Goal: Task Accomplishment & Management: Use online tool/utility

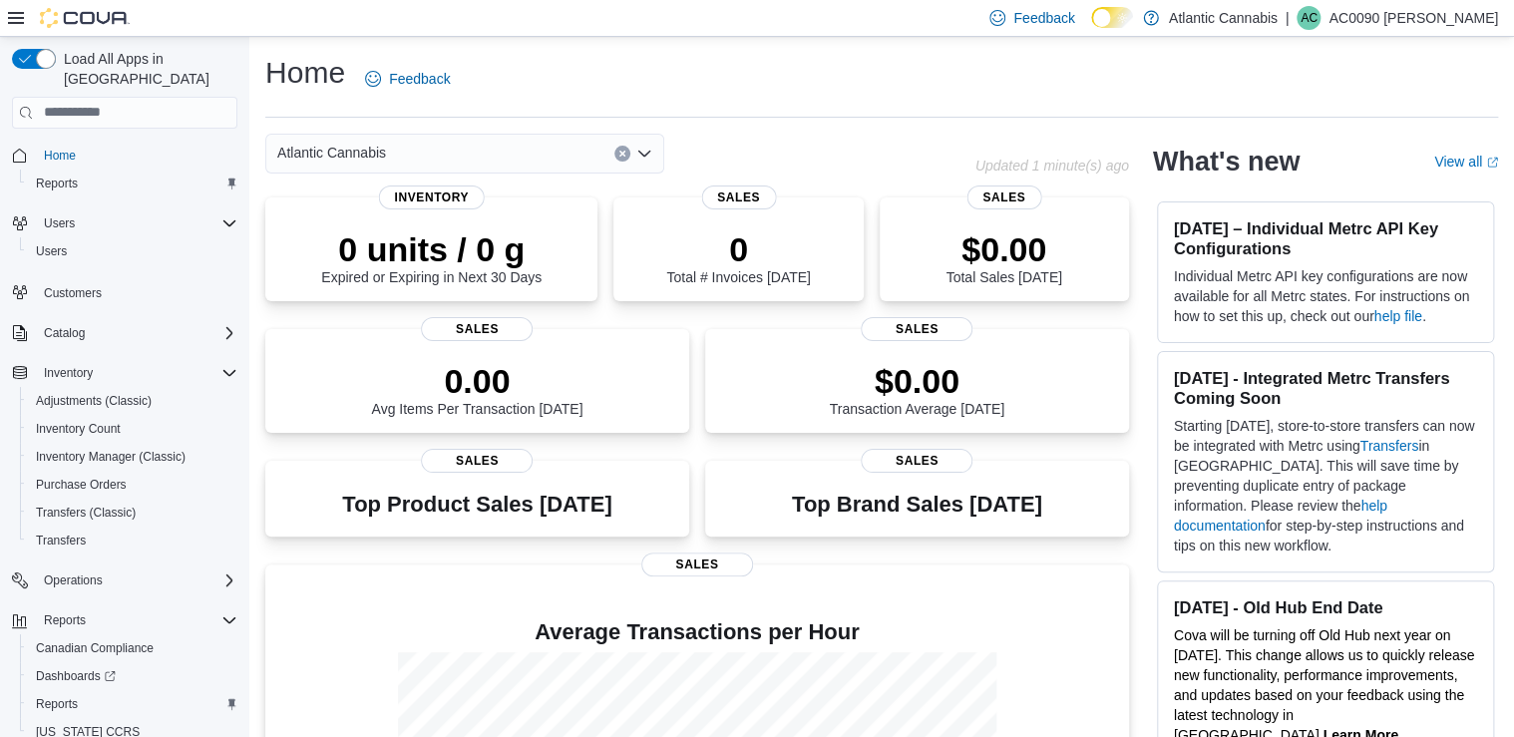
scroll to position [49, 0]
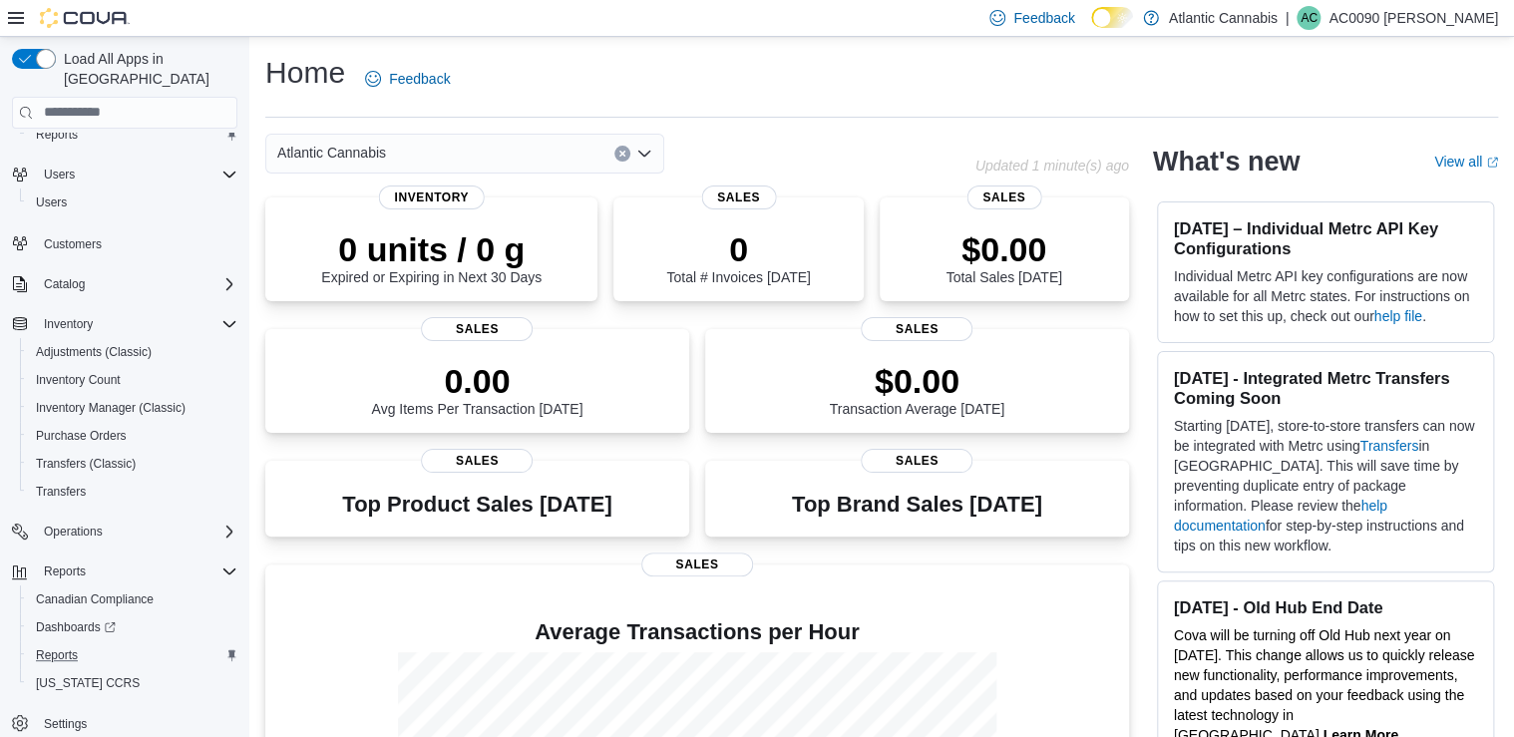
click at [88, 643] on div "Reports" at bounding box center [133, 655] width 210 height 24
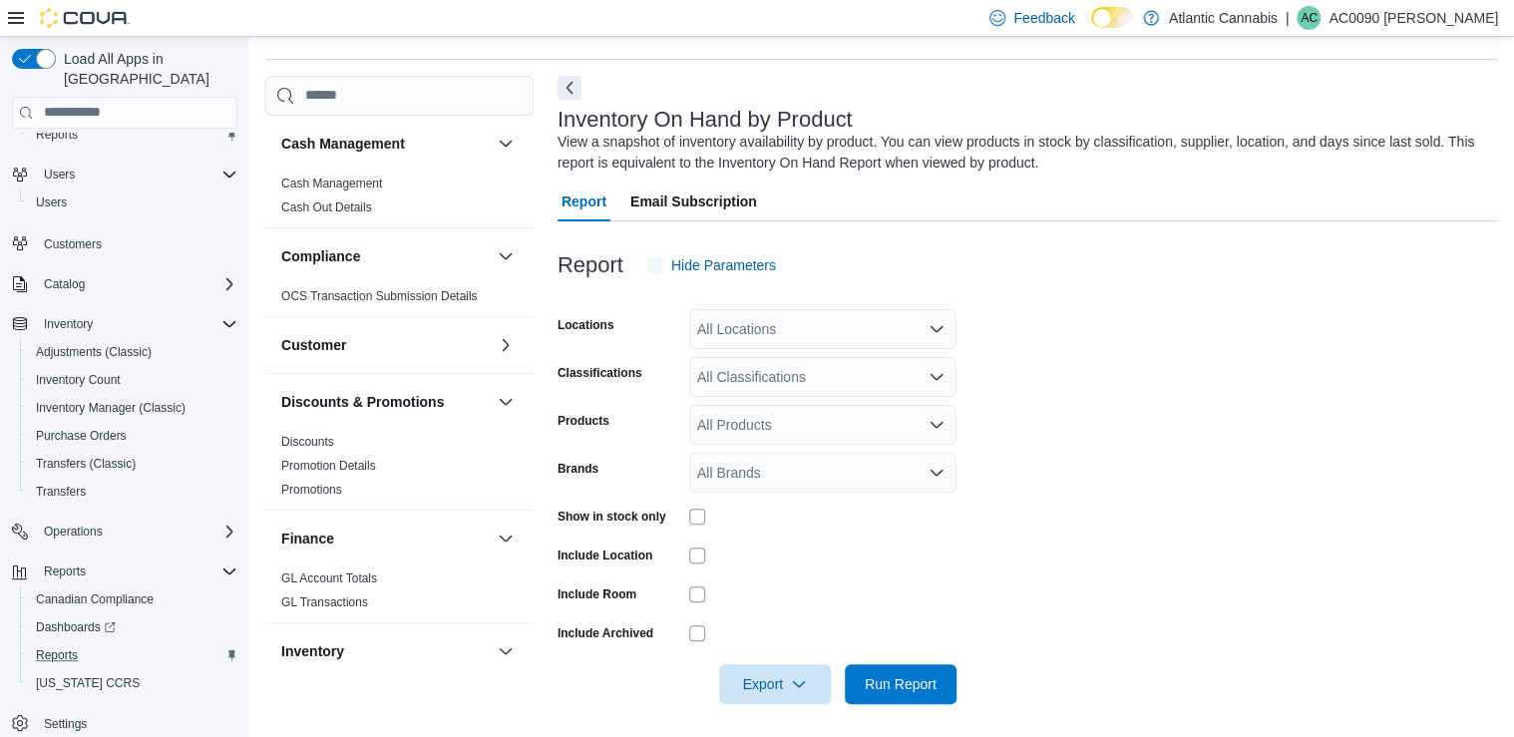
scroll to position [64, 0]
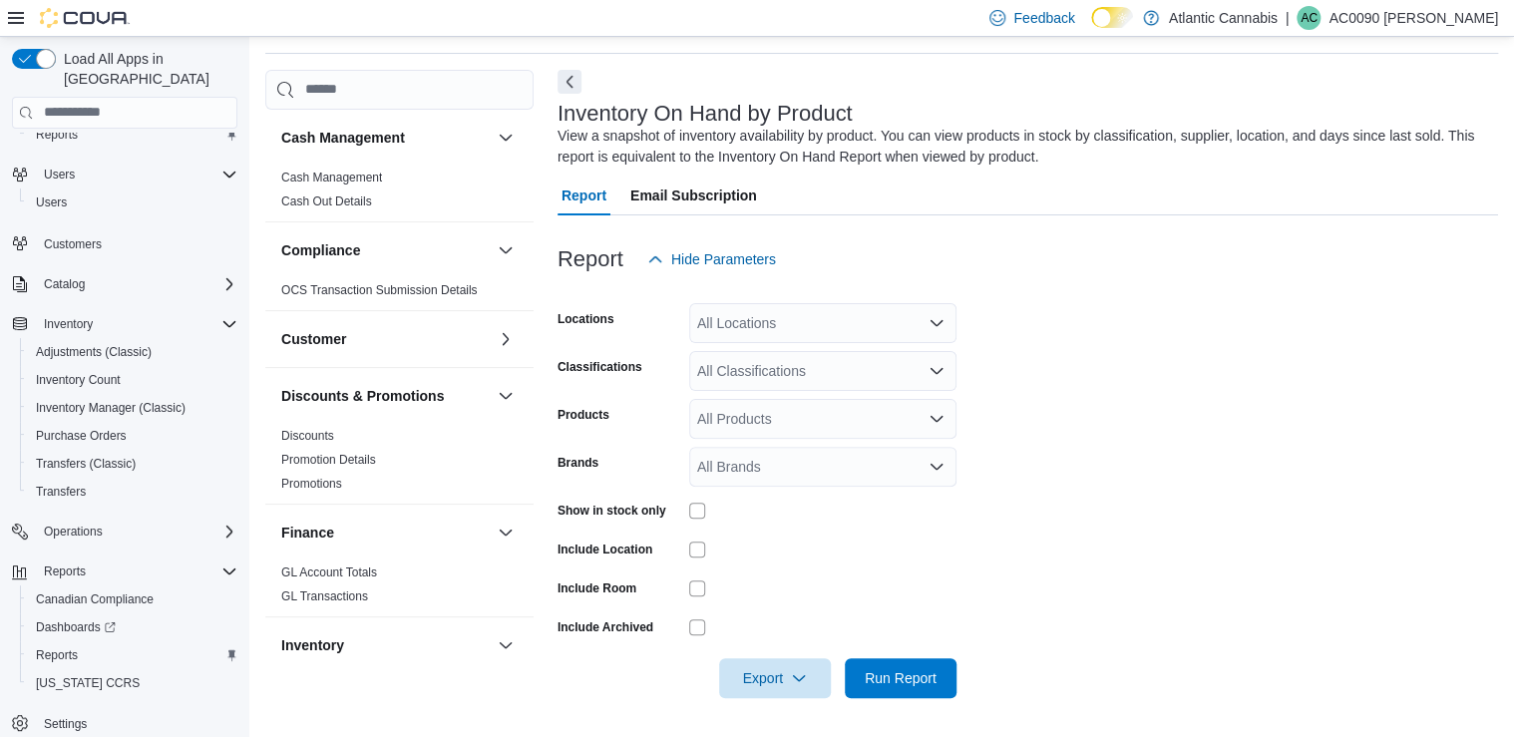
click at [715, 335] on div "All Locations" at bounding box center [822, 323] width 267 height 40
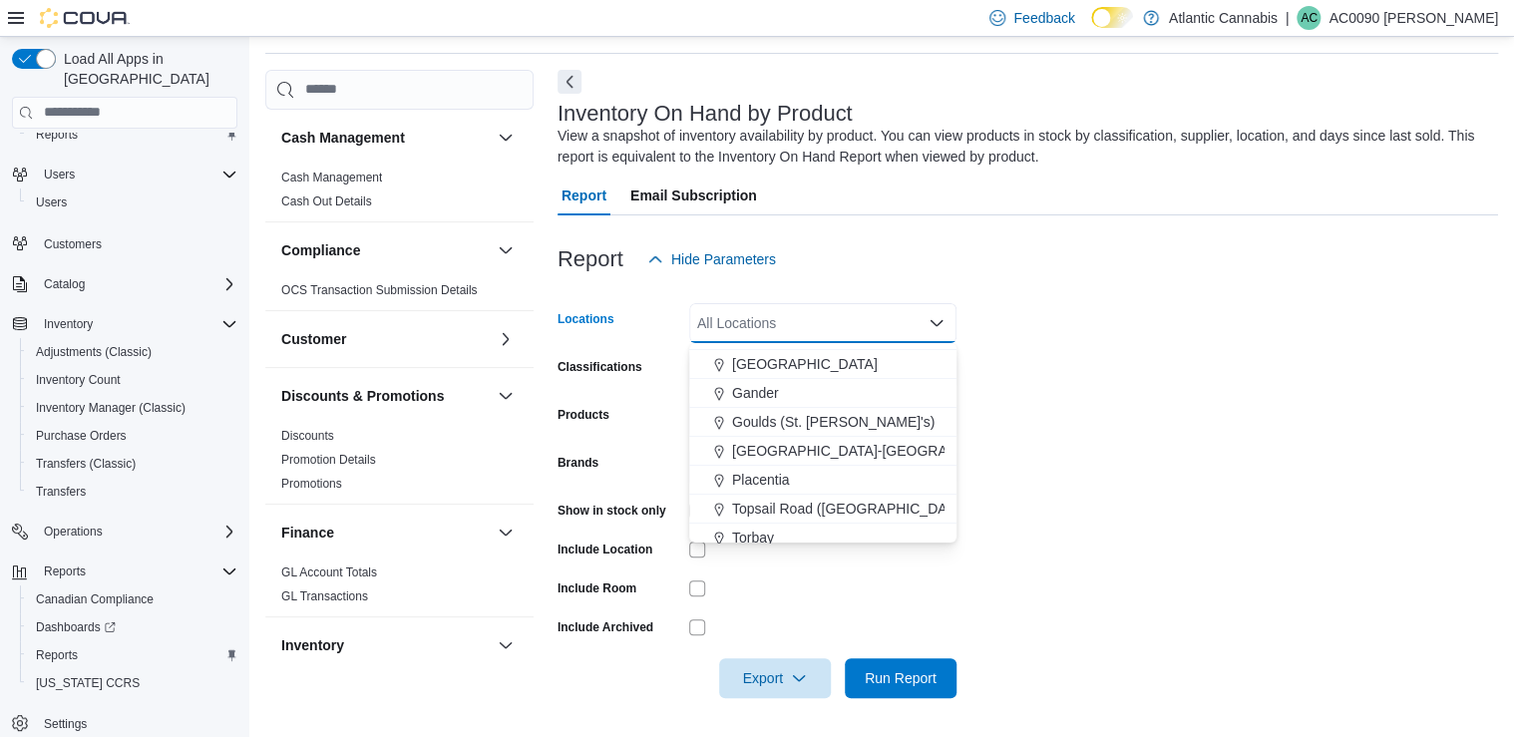
click at [783, 531] on div "Torbay" at bounding box center [822, 538] width 243 height 20
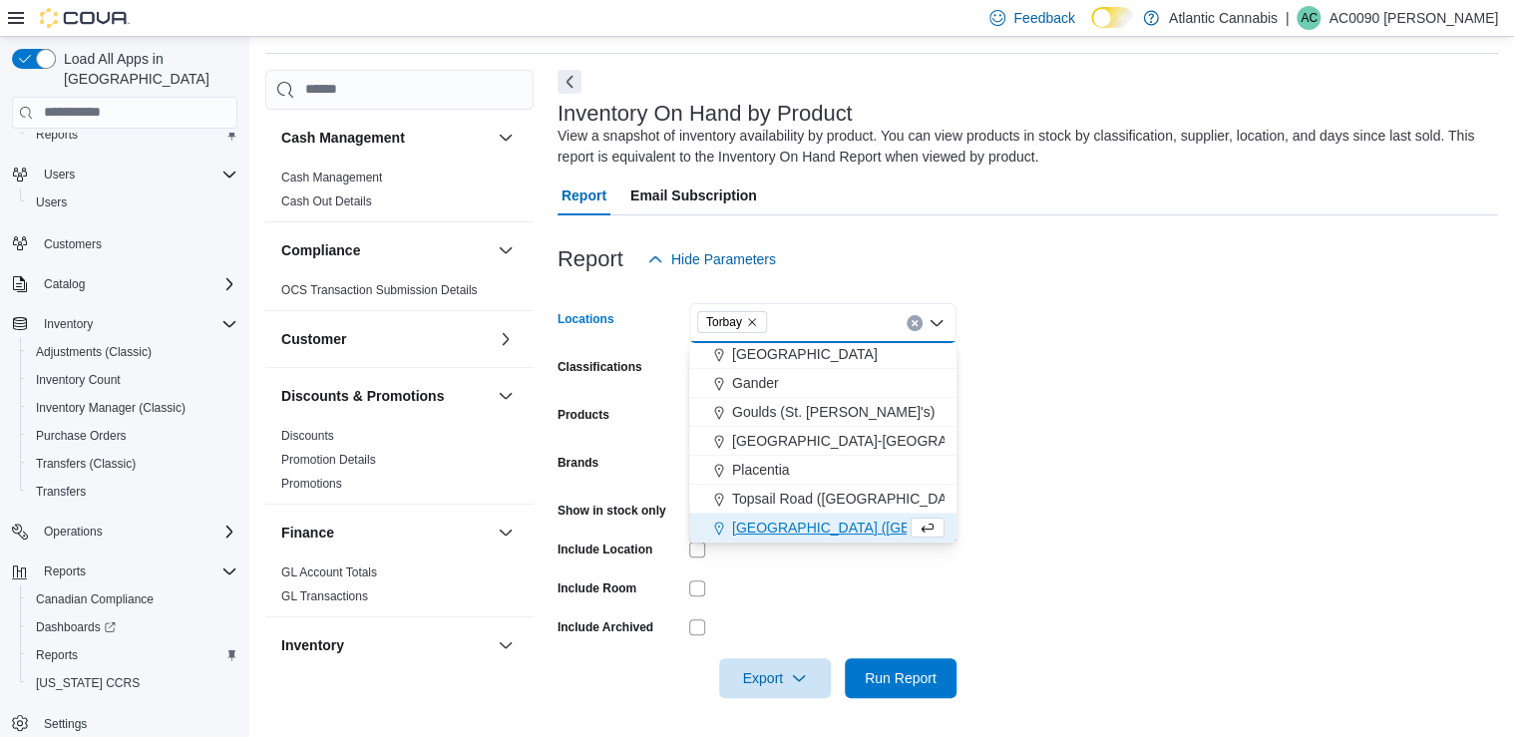
click at [917, 230] on div at bounding box center [1028, 227] width 941 height 24
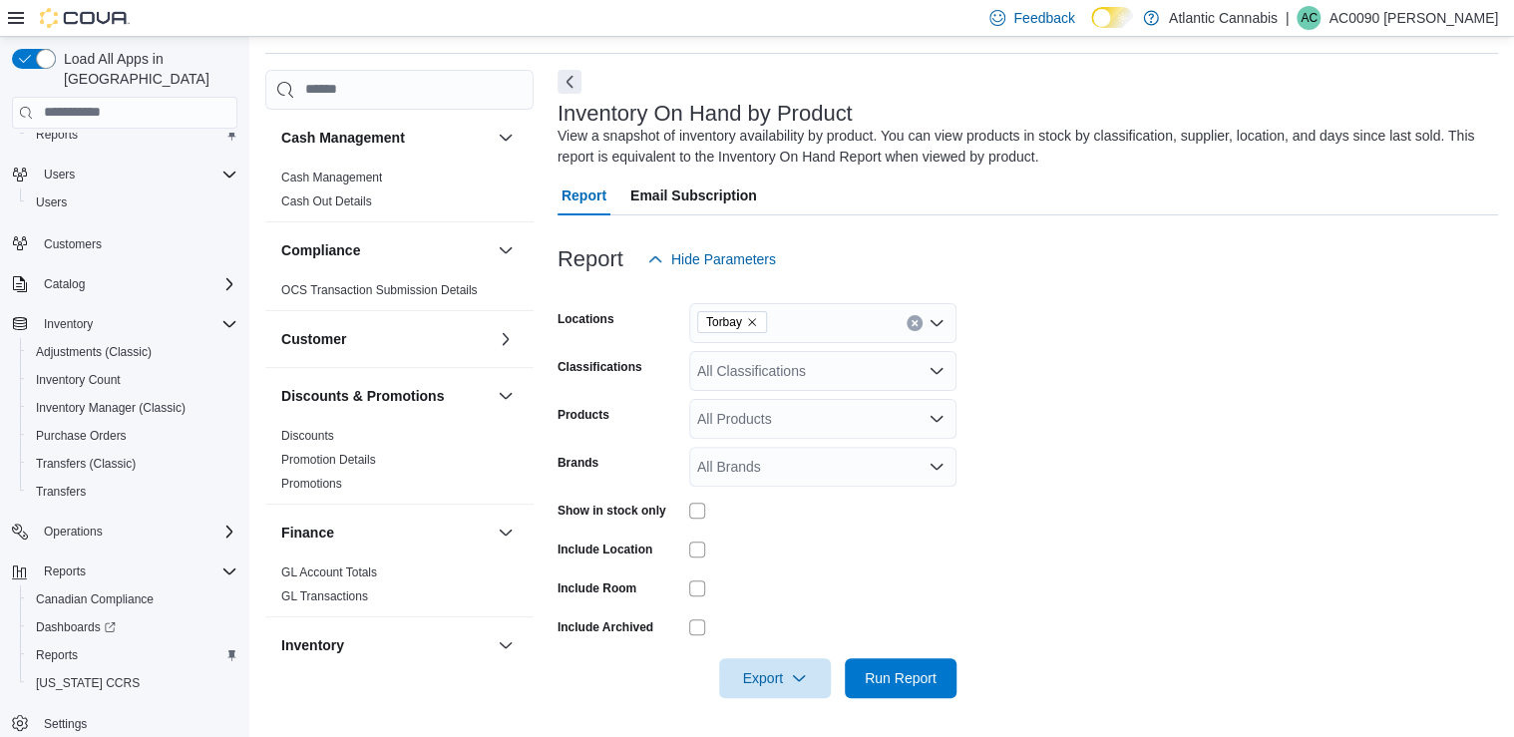
click at [840, 367] on div "All Classifications" at bounding box center [822, 371] width 267 height 40
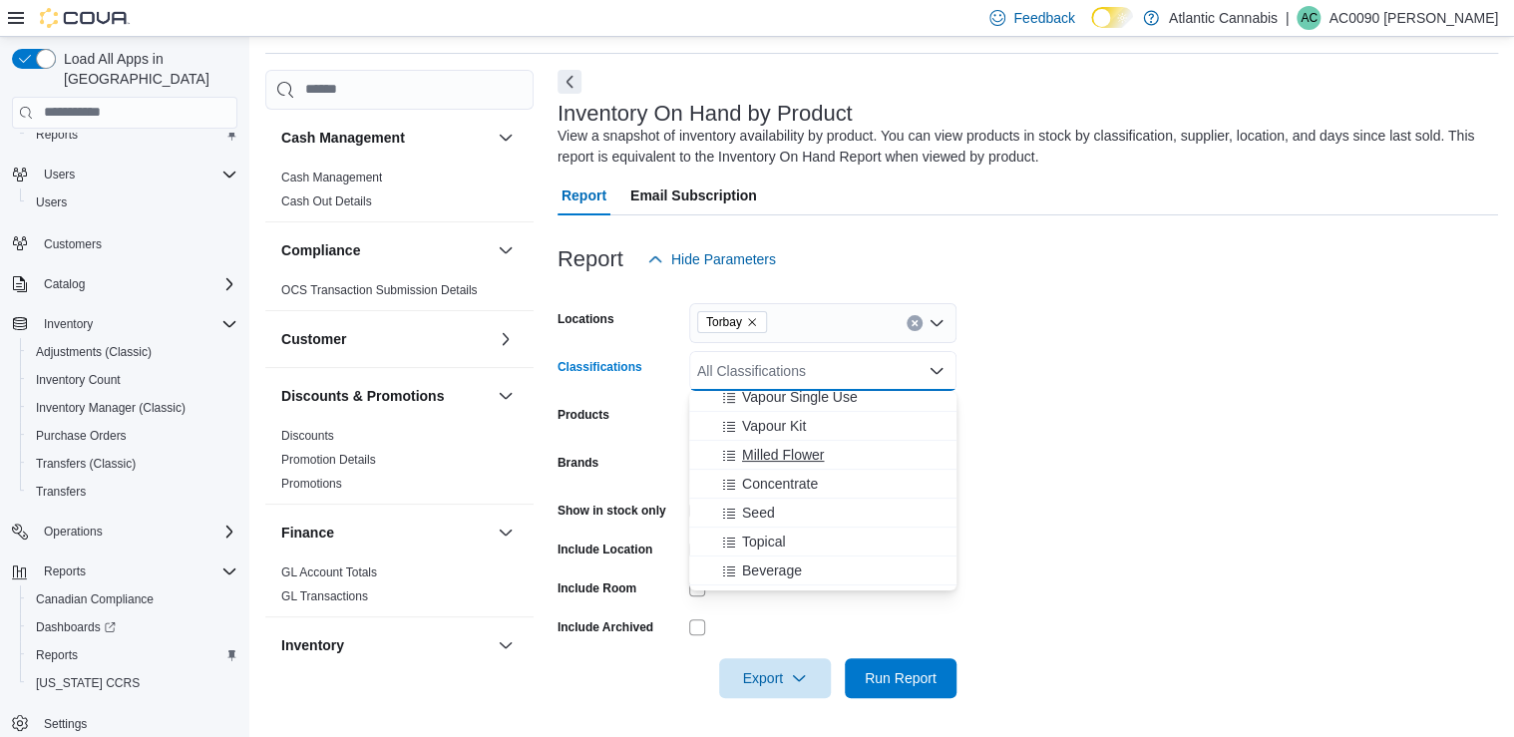
scroll to position [319, 0]
click at [803, 482] on div "Beverage" at bounding box center [822, 491] width 243 height 20
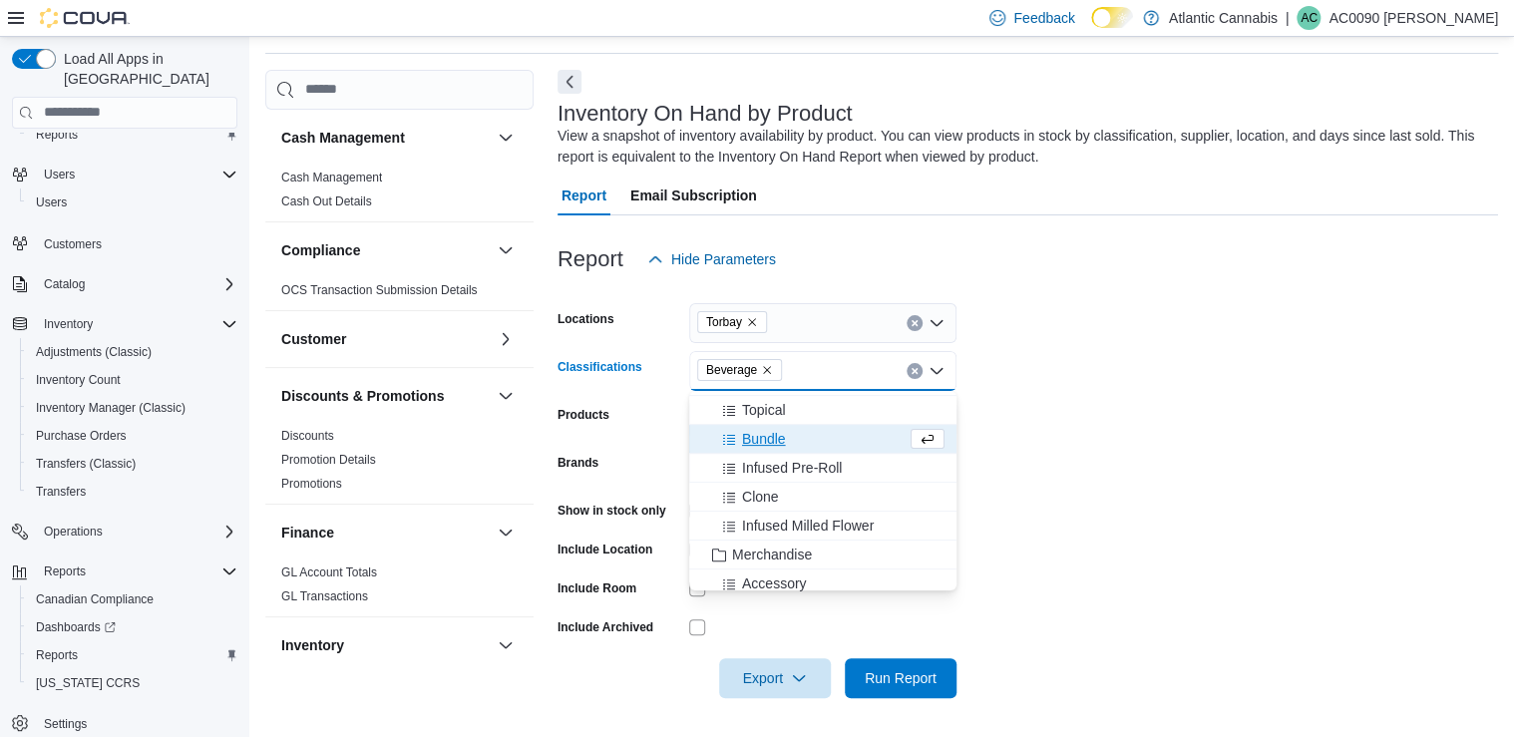
scroll to position [399, 0]
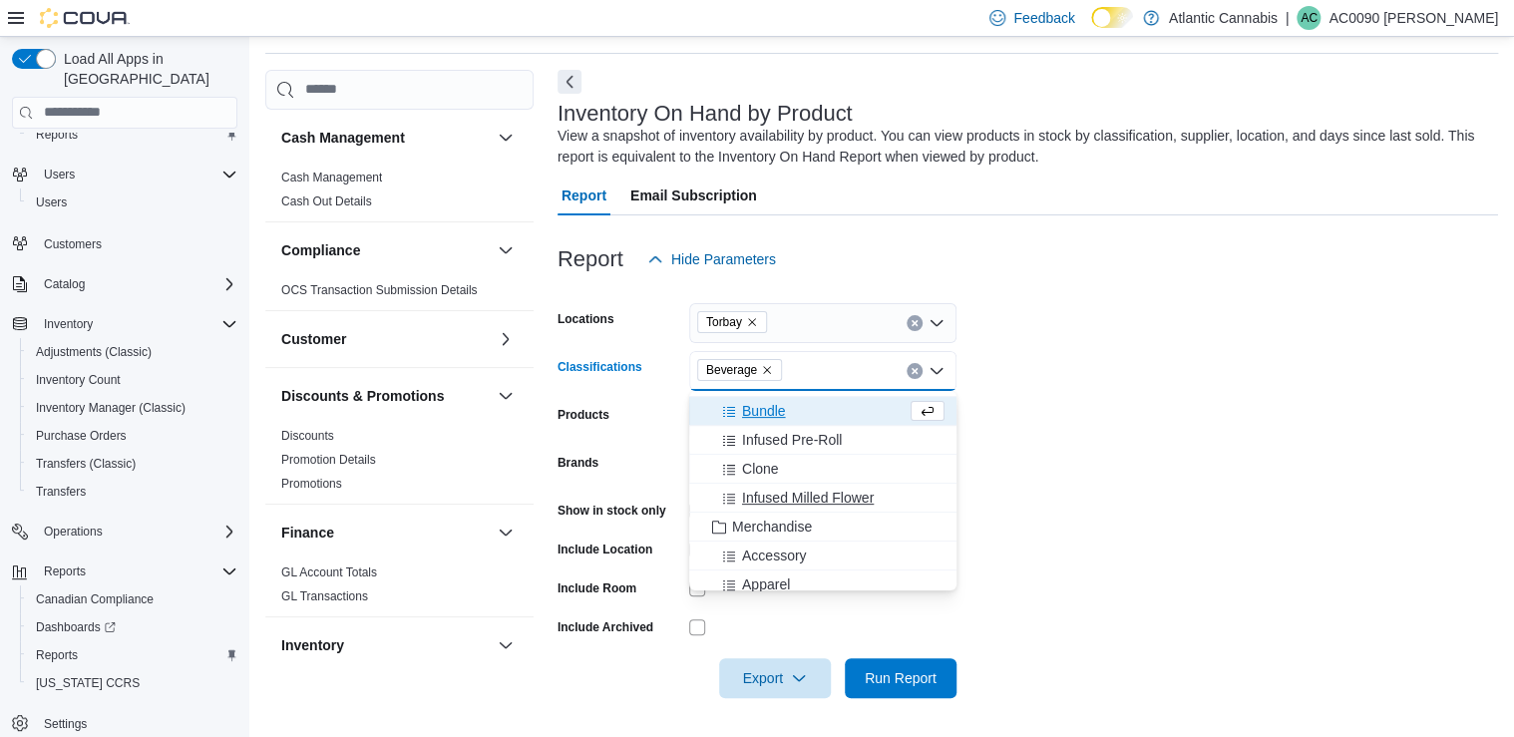
click at [814, 488] on span "Infused Milled Flower" at bounding box center [808, 498] width 132 height 20
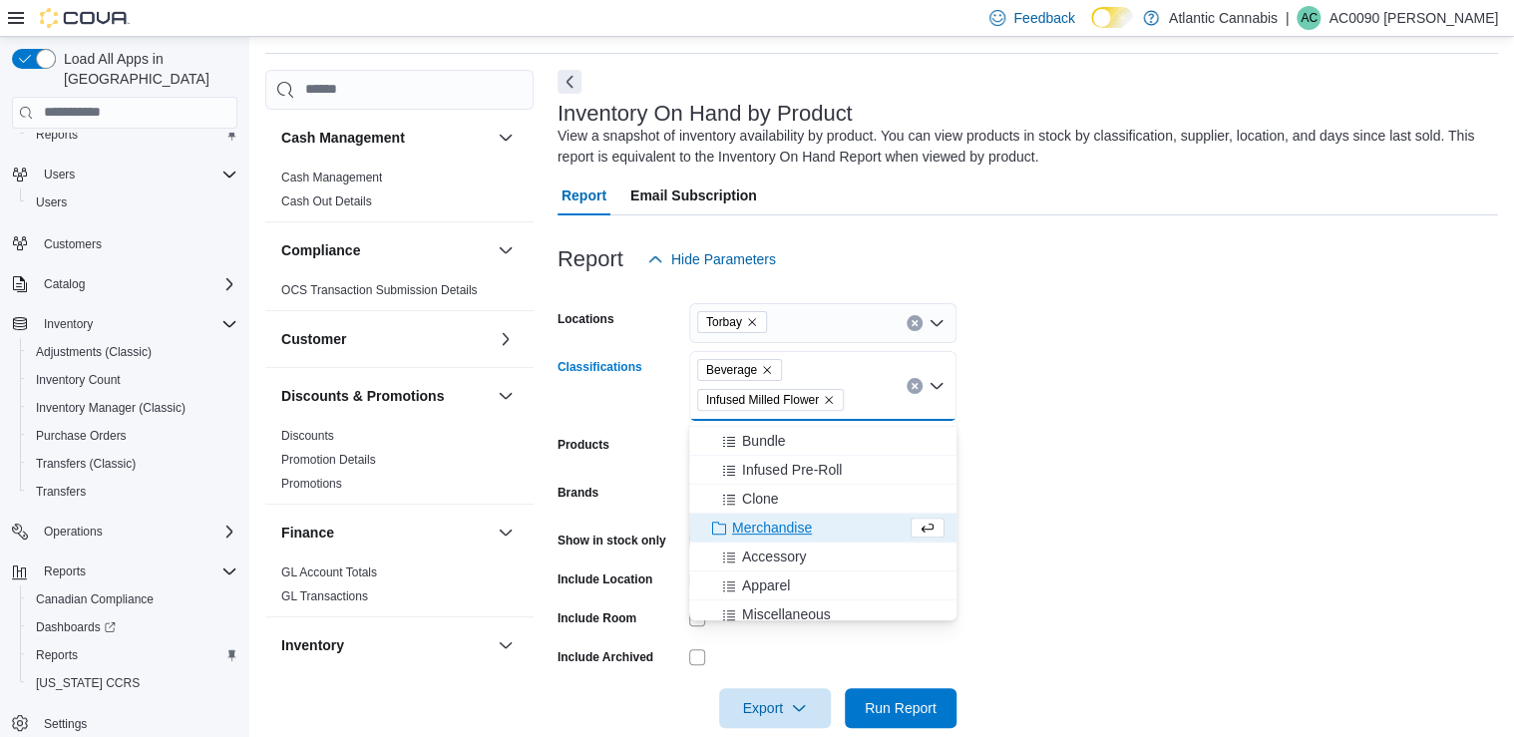
click at [830, 399] on icon "Remove Infused Milled Flower from selection in this group" at bounding box center [829, 400] width 12 height 12
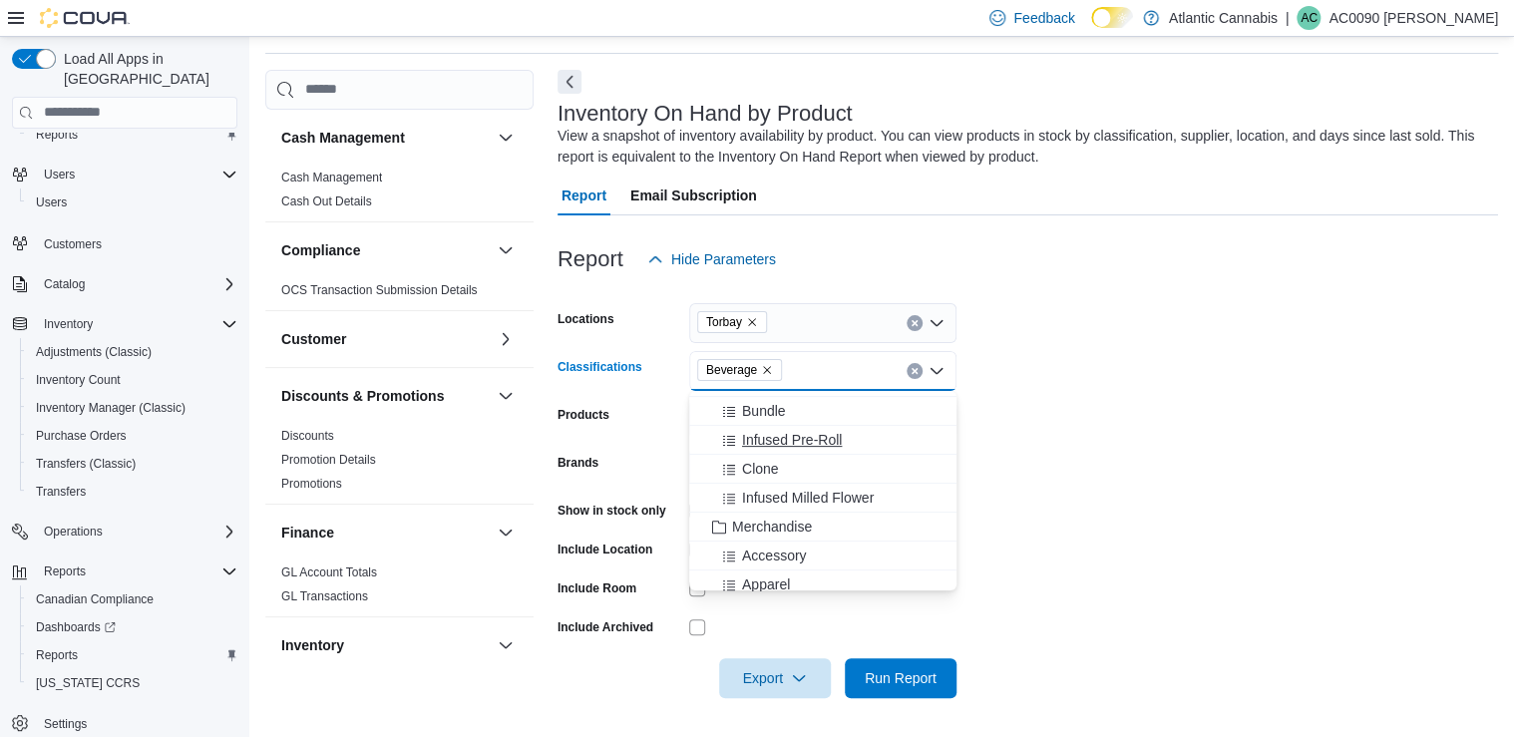
click at [817, 440] on span "Infused Pre-Roll" at bounding box center [792, 440] width 100 height 20
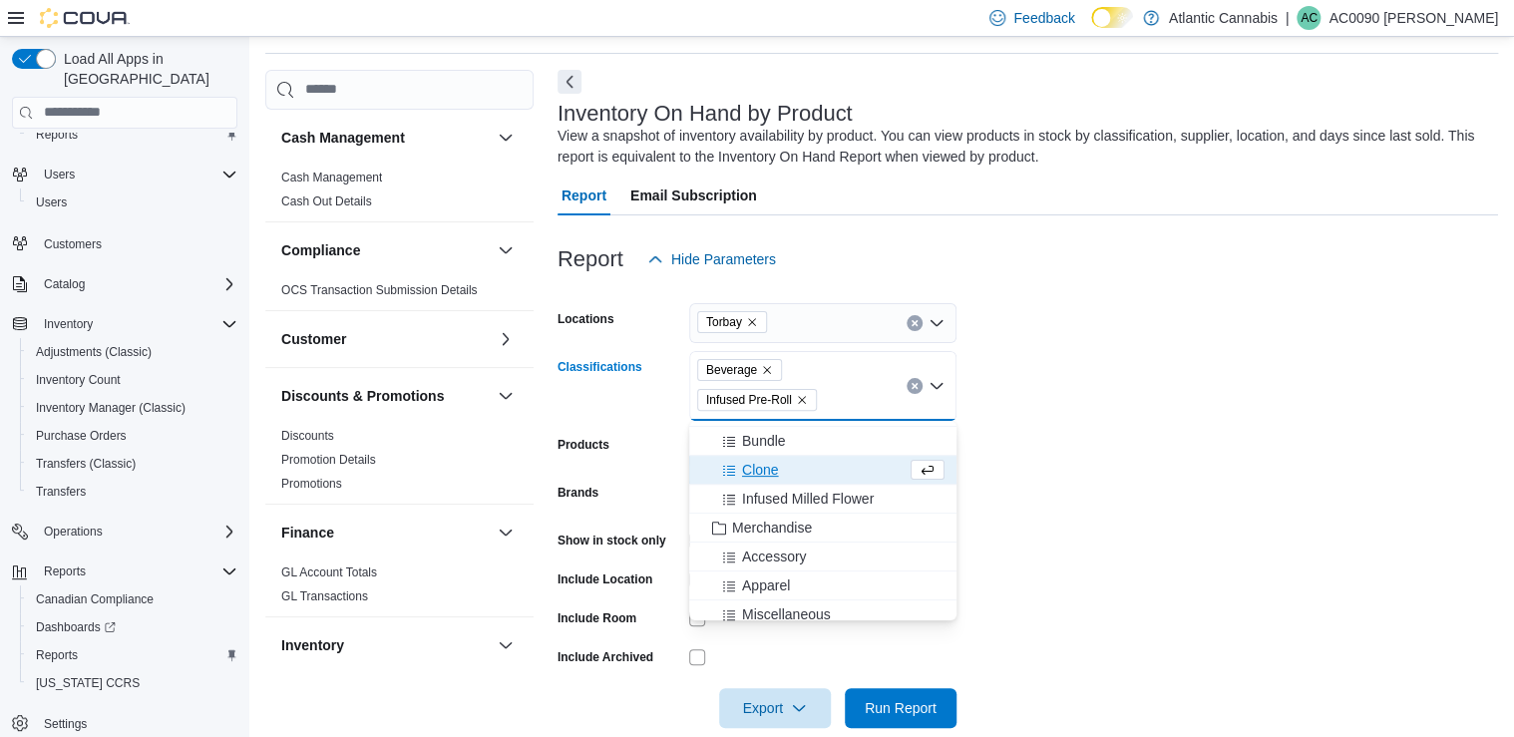
drag, startPoint x: 1197, startPoint y: 407, endPoint x: 1142, endPoint y: 423, distance: 57.1
click at [1194, 407] on form "Locations Torbay Classifications Beverage Infused Pre-Roll Combo box. Selected.…" at bounding box center [1028, 503] width 941 height 449
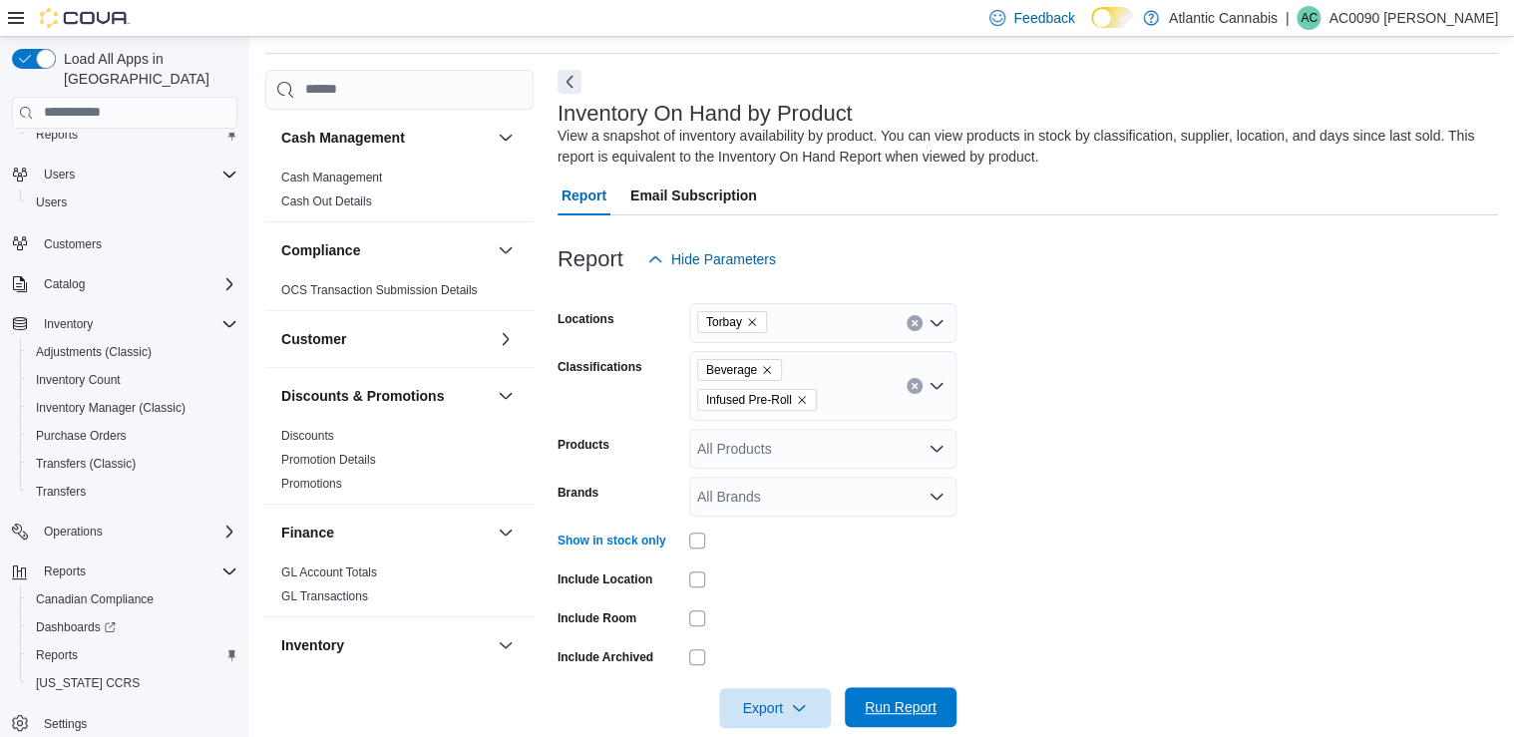
click at [885, 714] on span "Run Report" at bounding box center [901, 707] width 72 height 20
click at [779, 713] on span "Export" at bounding box center [775, 707] width 88 height 40
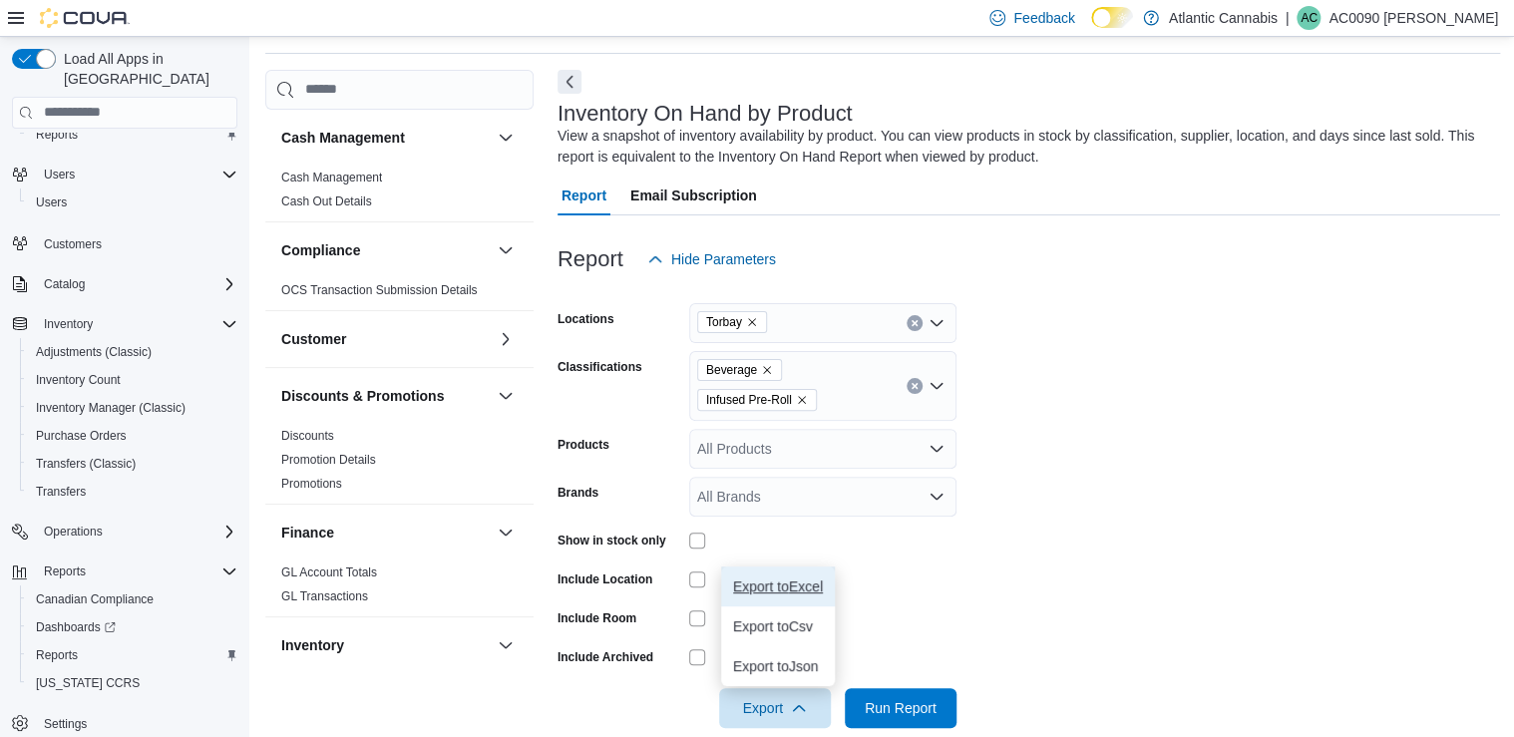
click at [809, 572] on button "Export to Excel" at bounding box center [778, 587] width 114 height 40
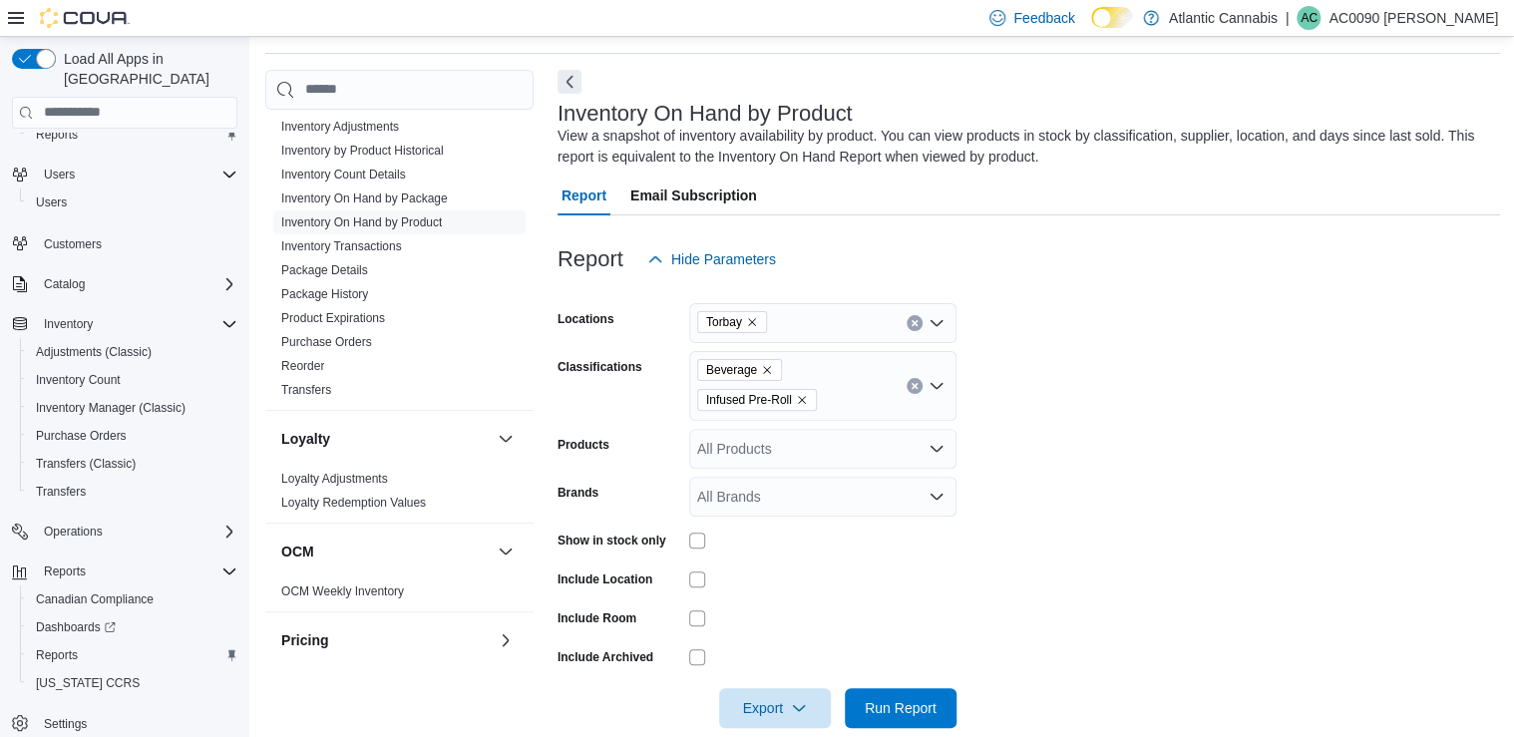
scroll to position [878, 0]
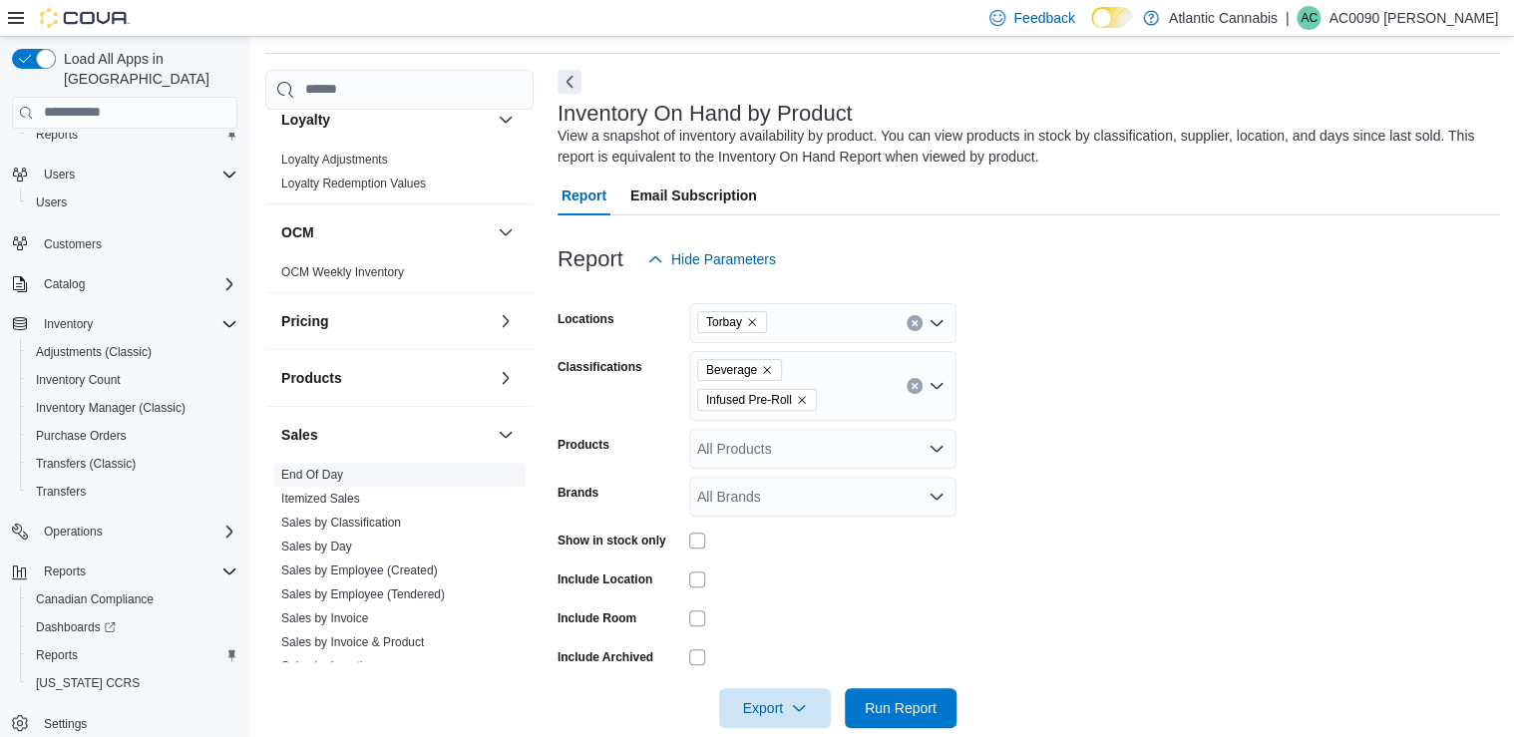
click at [336, 468] on link "End Of Day" at bounding box center [312, 475] width 62 height 14
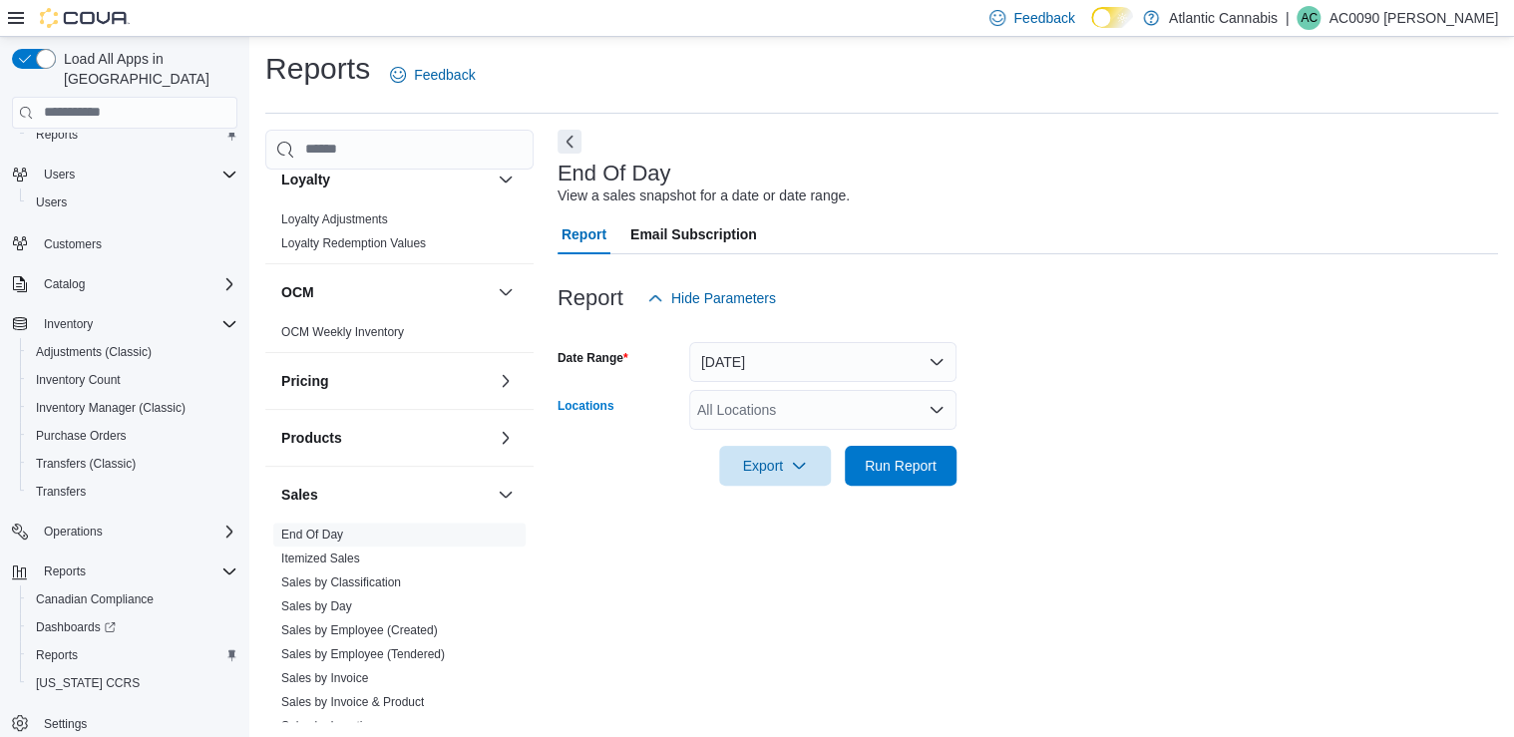
click at [727, 400] on div "All Locations" at bounding box center [822, 410] width 267 height 40
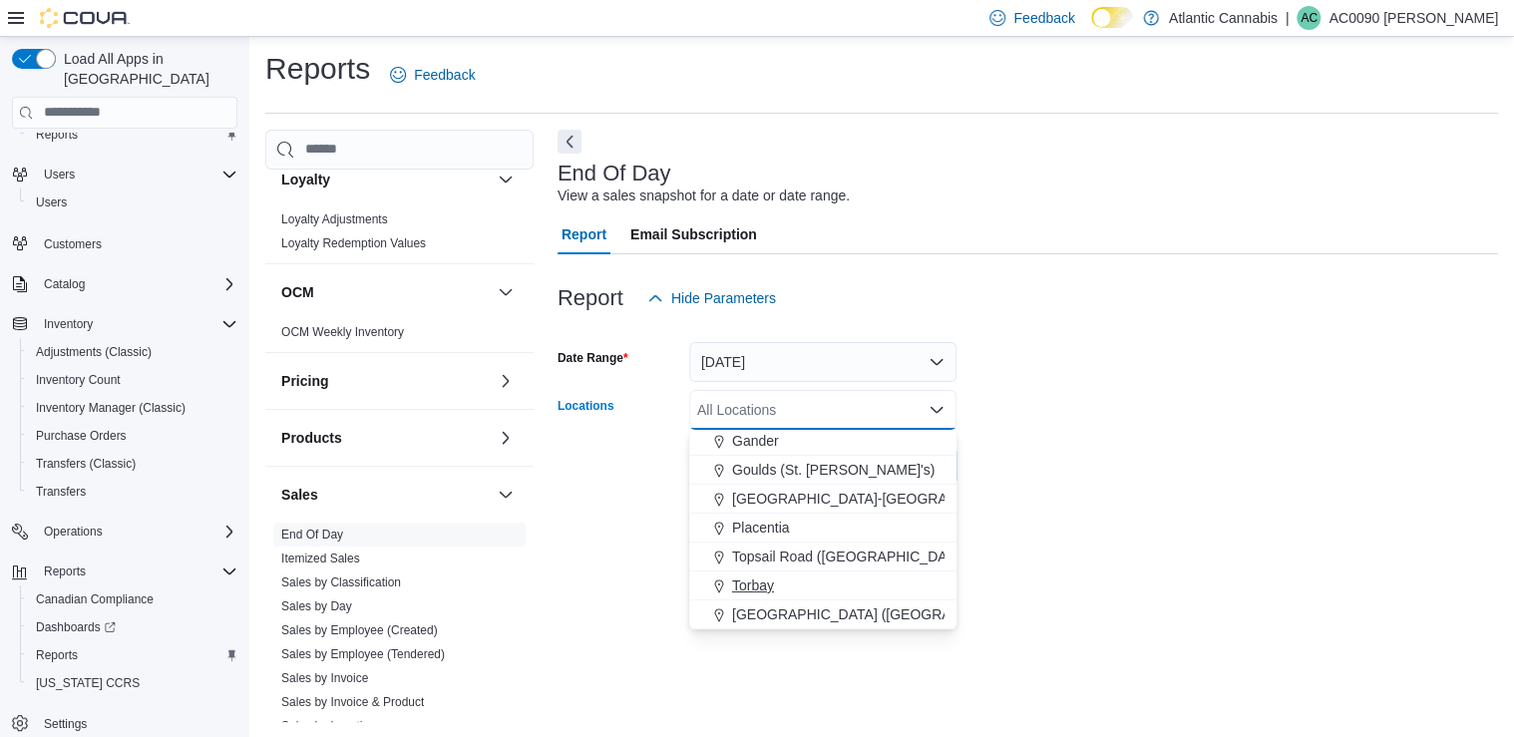
click at [757, 583] on span "Torbay" at bounding box center [753, 586] width 42 height 20
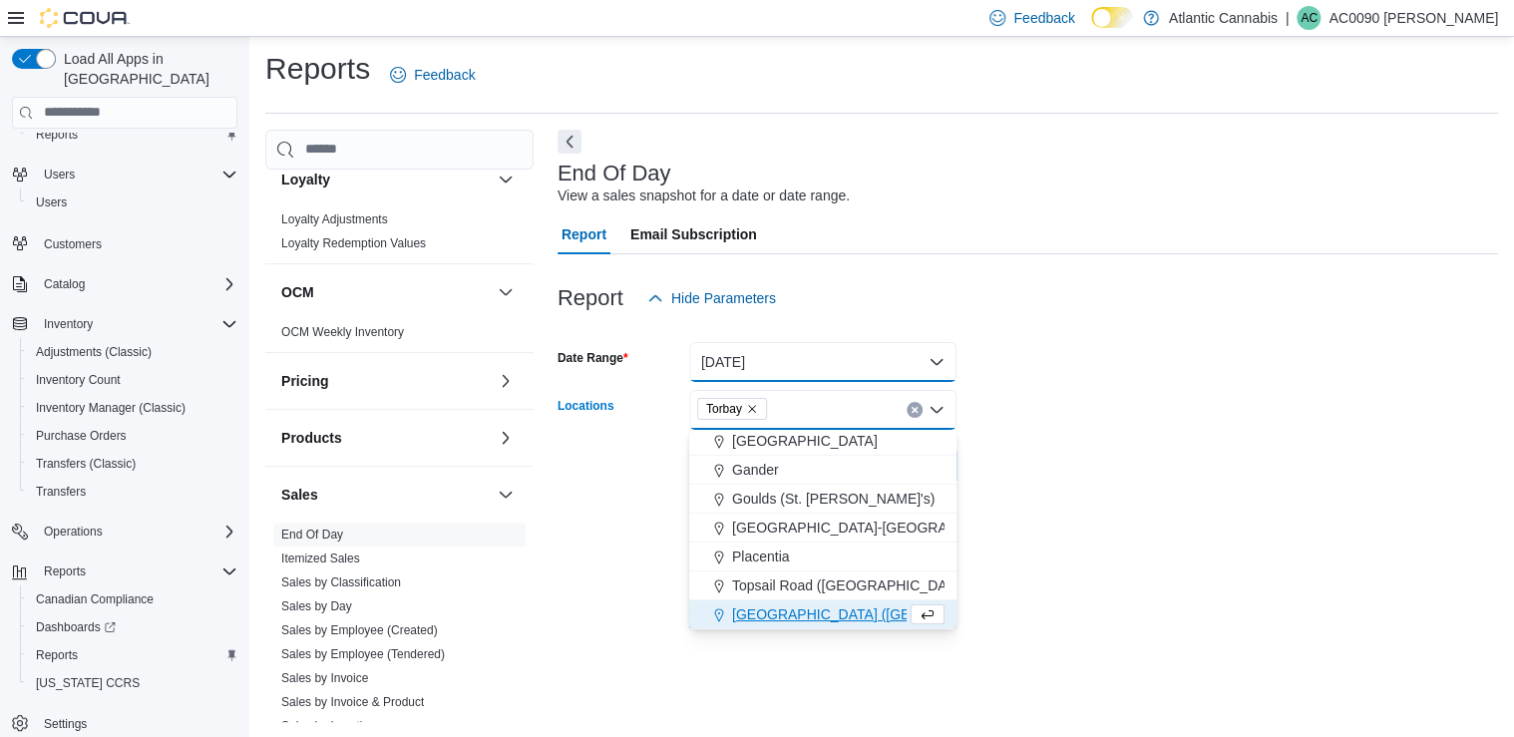
click at [755, 358] on button "[DATE]" at bounding box center [822, 362] width 267 height 40
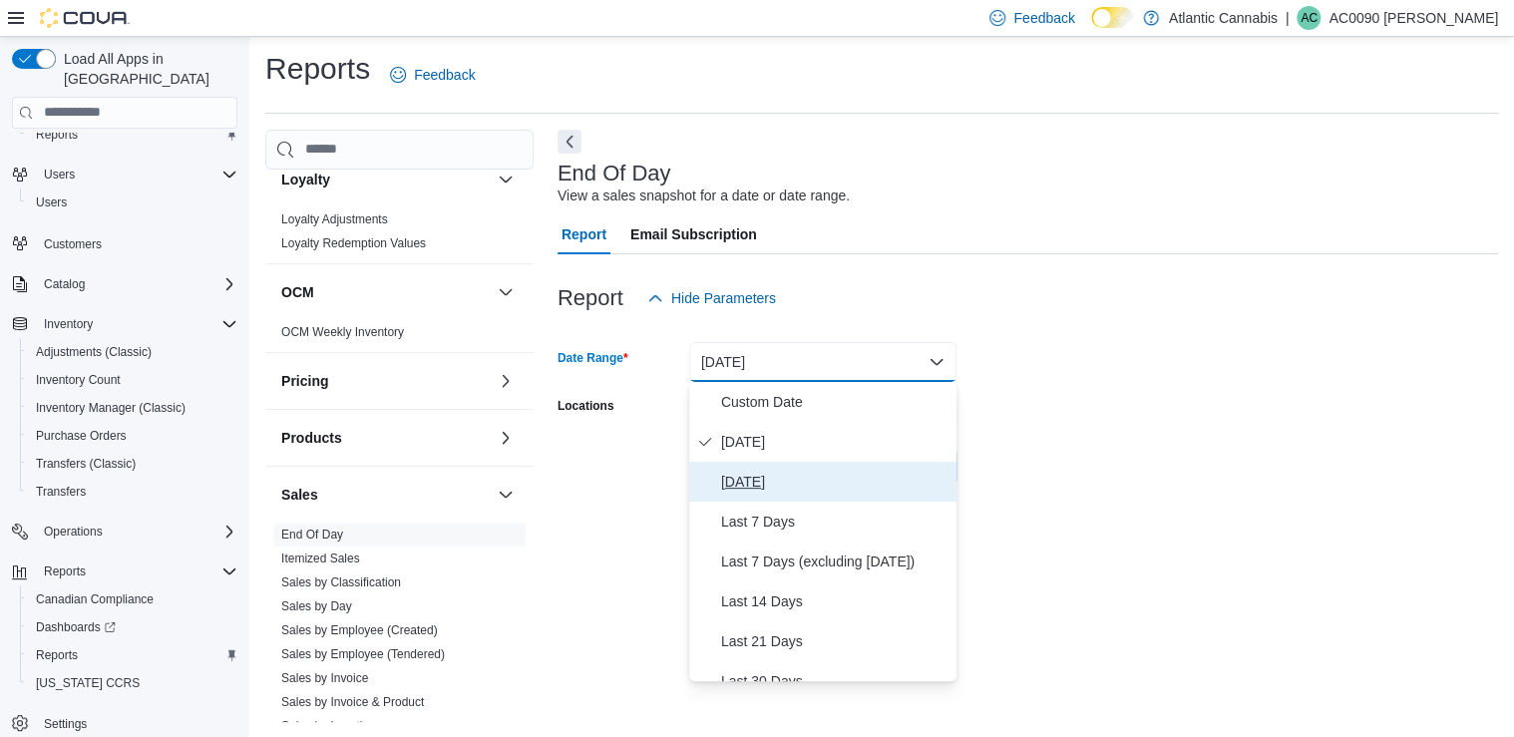
drag, startPoint x: 750, startPoint y: 470, endPoint x: 686, endPoint y: 446, distance: 68.2
click at [750, 471] on span "[DATE]" at bounding box center [834, 482] width 227 height 24
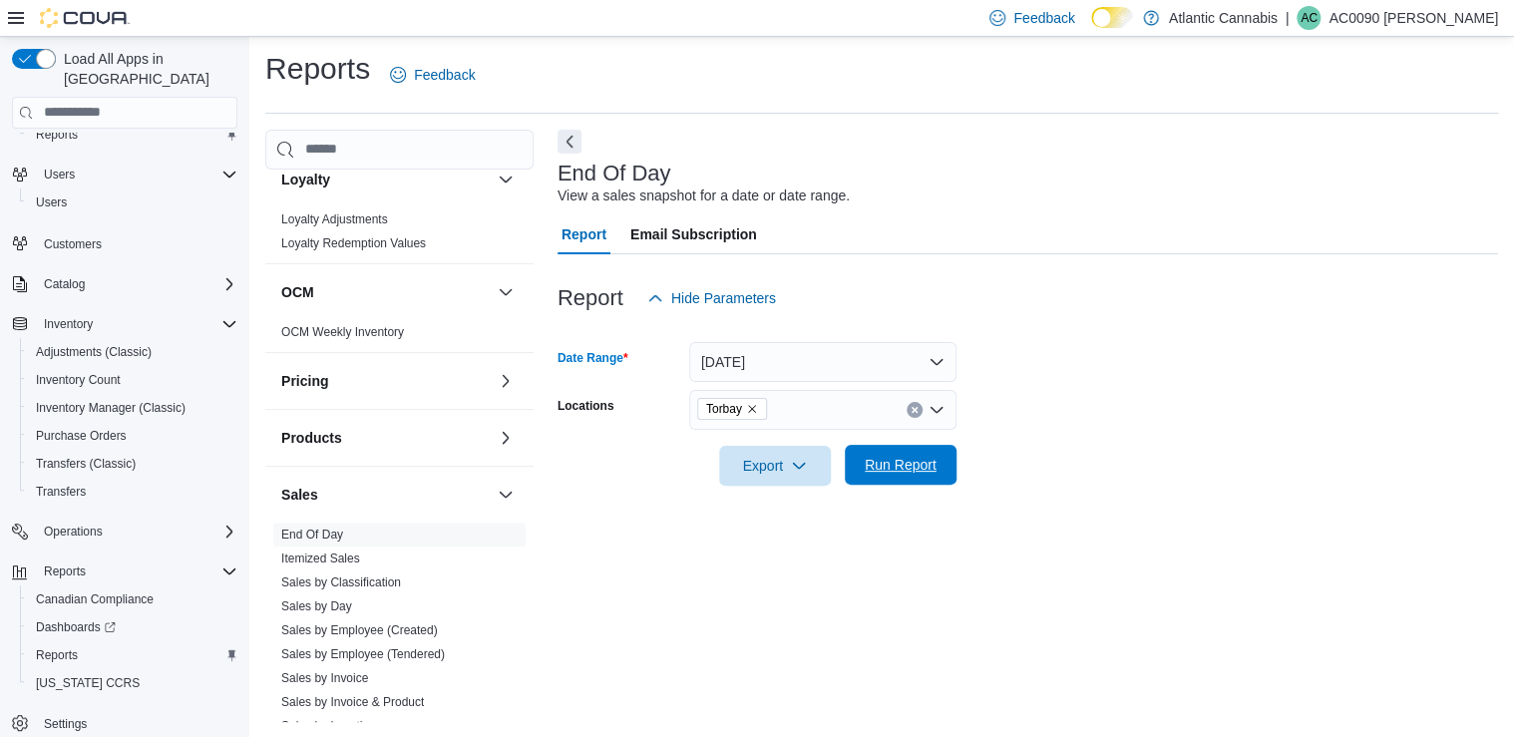
click at [881, 463] on span "Run Report" at bounding box center [901, 465] width 72 height 20
click at [774, 461] on span "Export" at bounding box center [767, 465] width 88 height 40
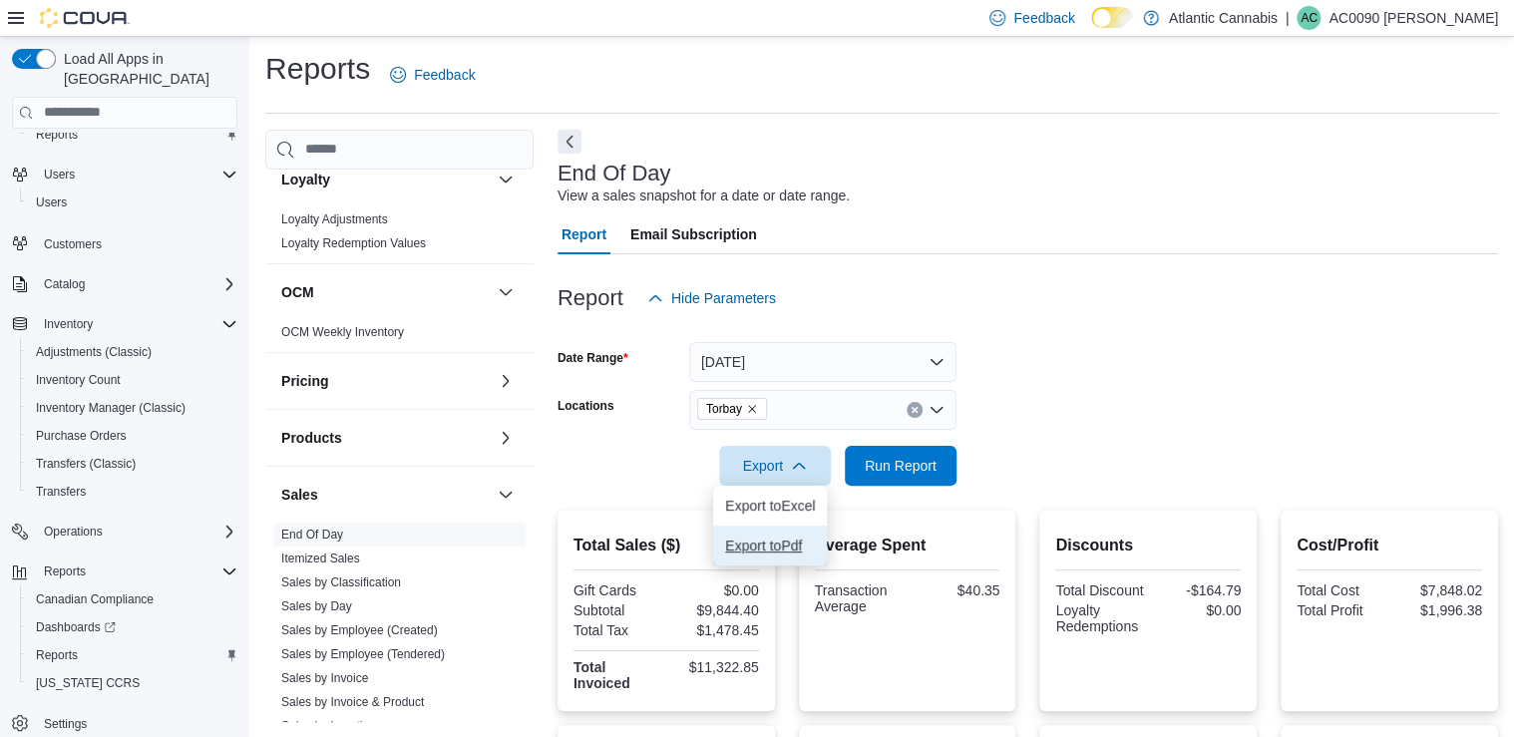
click at [784, 534] on button "Export to Pdf" at bounding box center [770, 546] width 114 height 40
